Goal: Navigation & Orientation: Find specific page/section

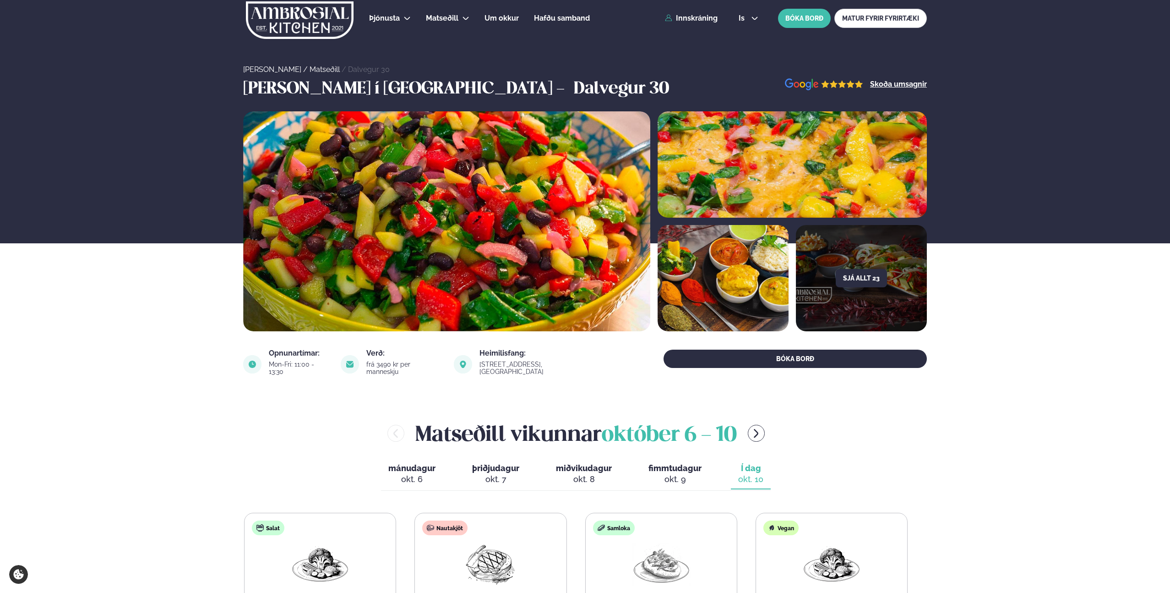
scroll to position [194, 0]
click at [738, 6] on div "Þjónusta Hádegismatur fyrir fyrirtæki Fyrirtækja veitingar Einkapartý Matseðill…" at bounding box center [585, 18] width 739 height 37
click at [746, 19] on span "is" at bounding box center [743, 18] width 9 height 7
click at [749, 39] on link "en" at bounding box center [748, 35] width 34 height 18
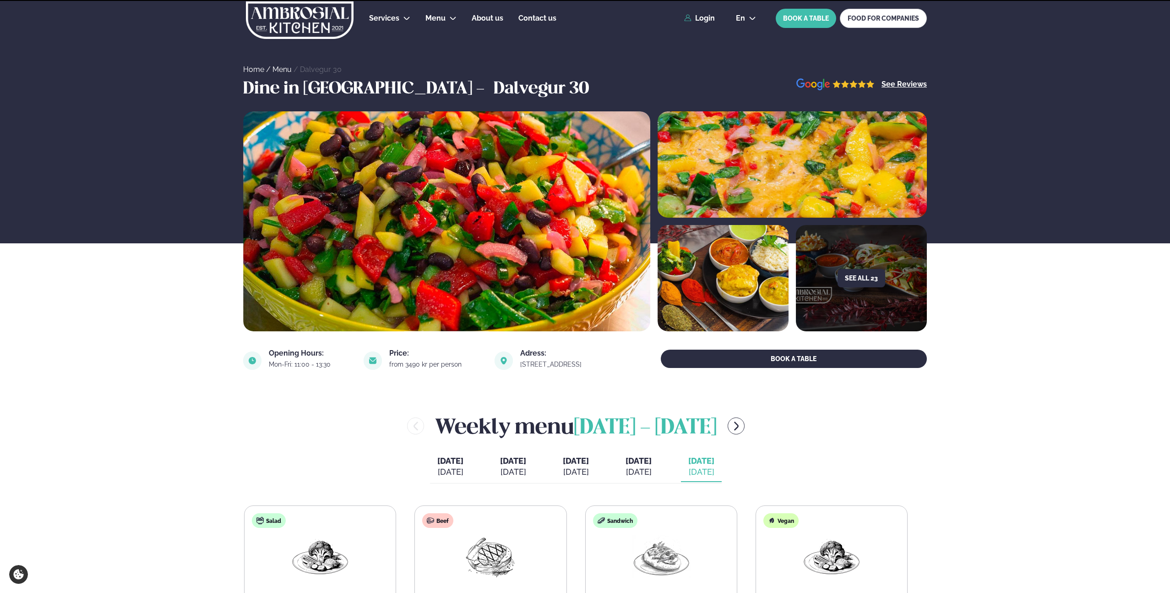
scroll to position [158, 0]
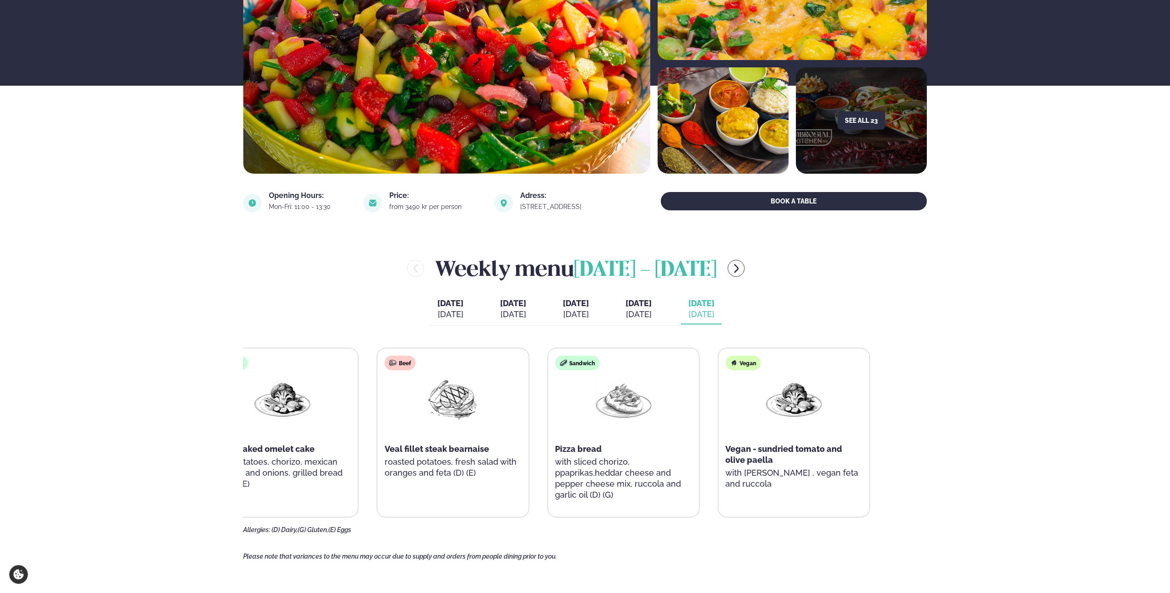
click at [552, 418] on div "Sandwich Pizza bread with sliced chorizo, ppaprikas,heddar cheese and pepper ch…" at bounding box center [623, 432] width 151 height 169
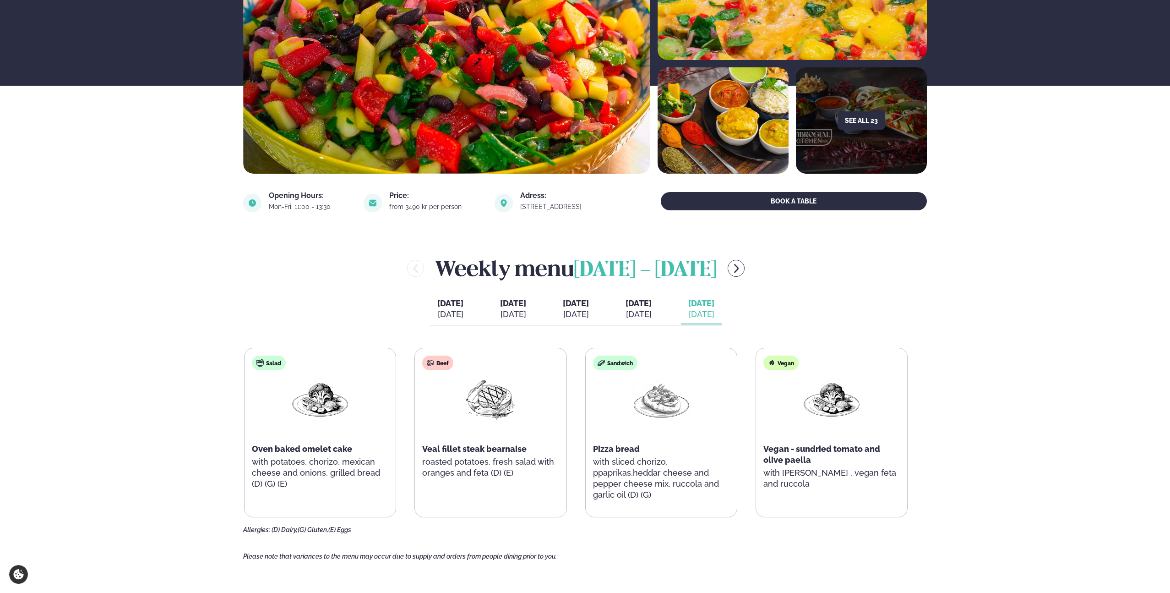
scroll to position [0, 0]
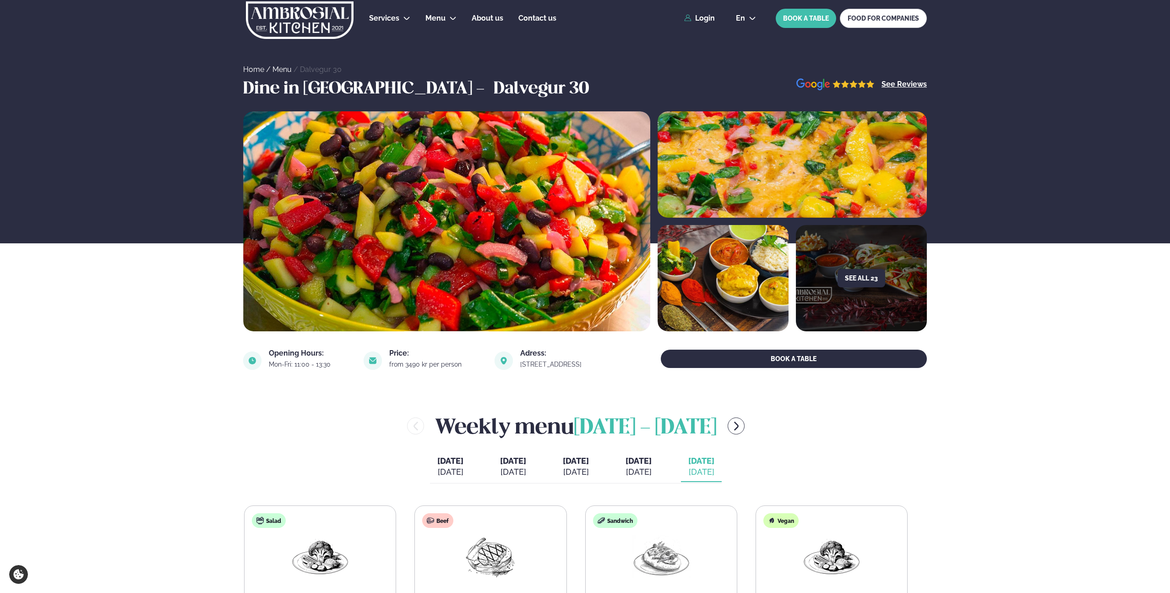
click at [745, 13] on div "en en is BOOK A TABLE FOOD FOR COMPANIES" at bounding box center [828, 18] width 198 height 19
click at [746, 29] on div "Services Lunch for companies Corporate catering Private Party Menu Dalvegur 30 …" at bounding box center [585, 18] width 739 height 37
click at [747, 21] on button "en" at bounding box center [746, 18] width 35 height 7
click at [742, 51] on link "is" at bounding box center [746, 53] width 35 height 18
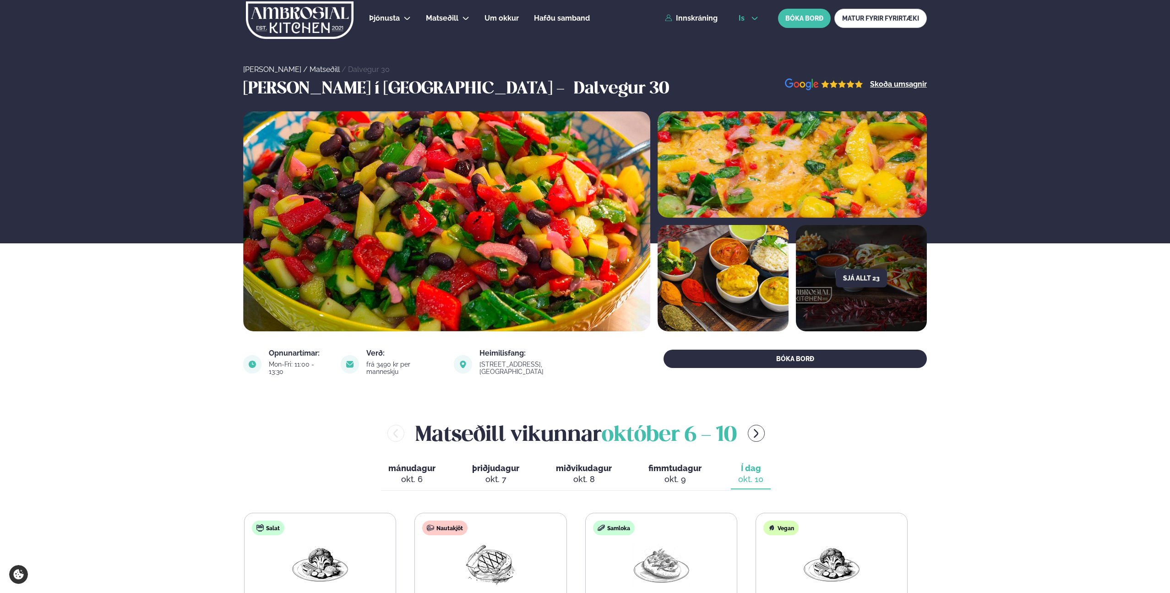
click at [751, 18] on icon at bounding box center [754, 18] width 7 height 7
click at [745, 36] on link "en" at bounding box center [748, 35] width 34 height 18
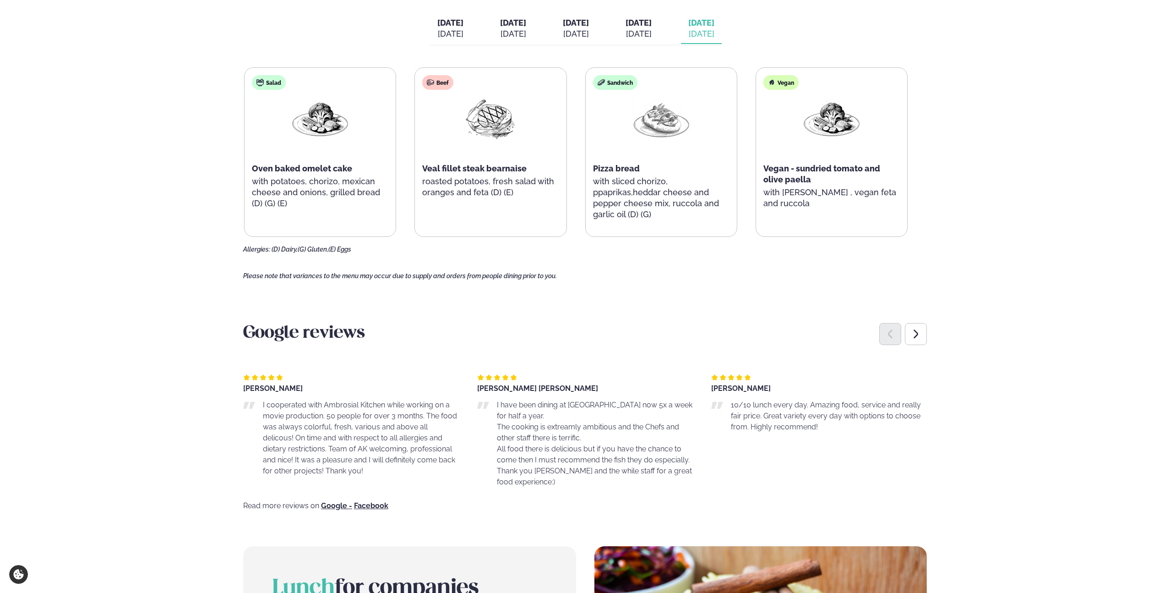
scroll to position [412, 0]
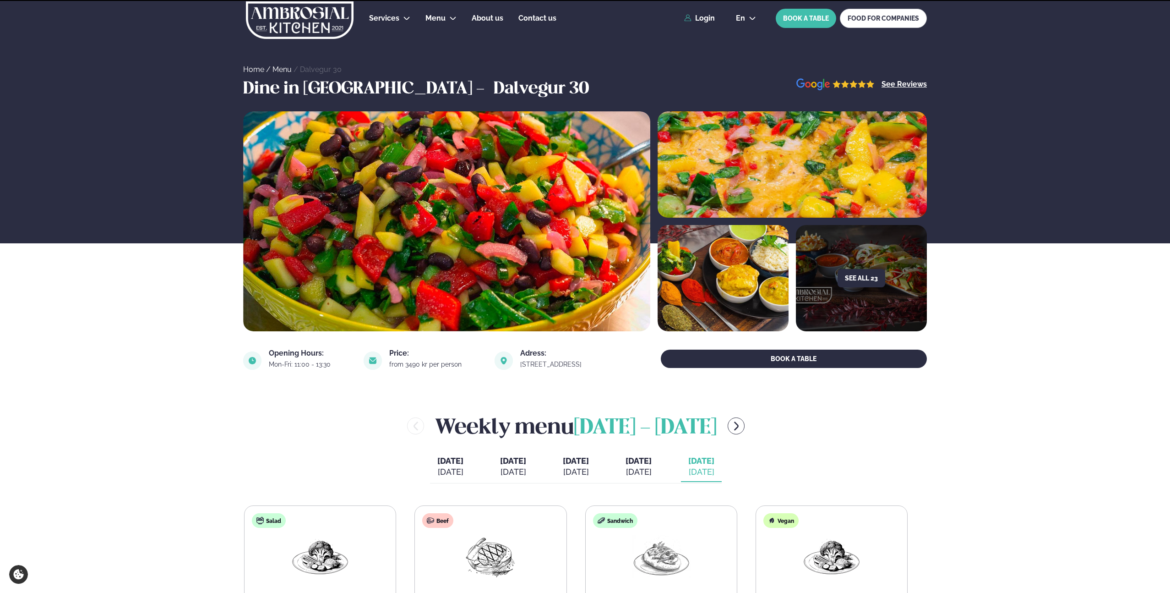
scroll to position [403, 0]
